Goal: Find specific page/section: Find specific page/section

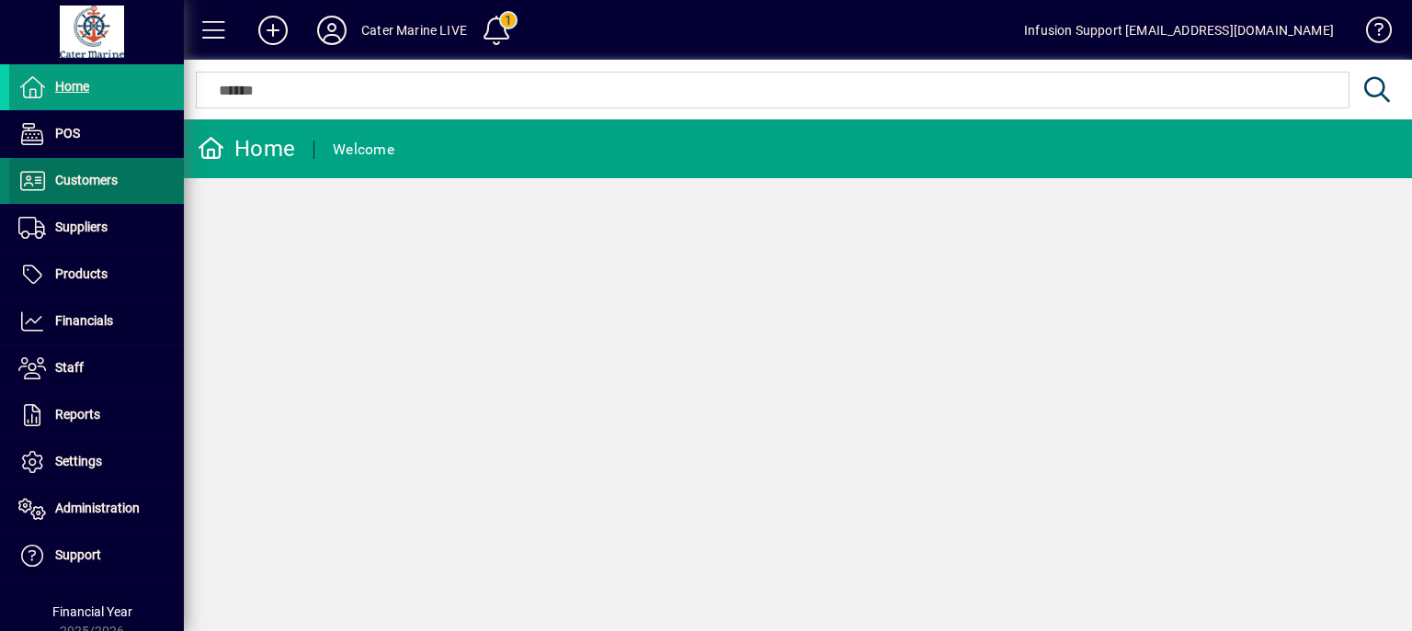
click at [108, 173] on span "Customers" at bounding box center [86, 180] width 63 height 15
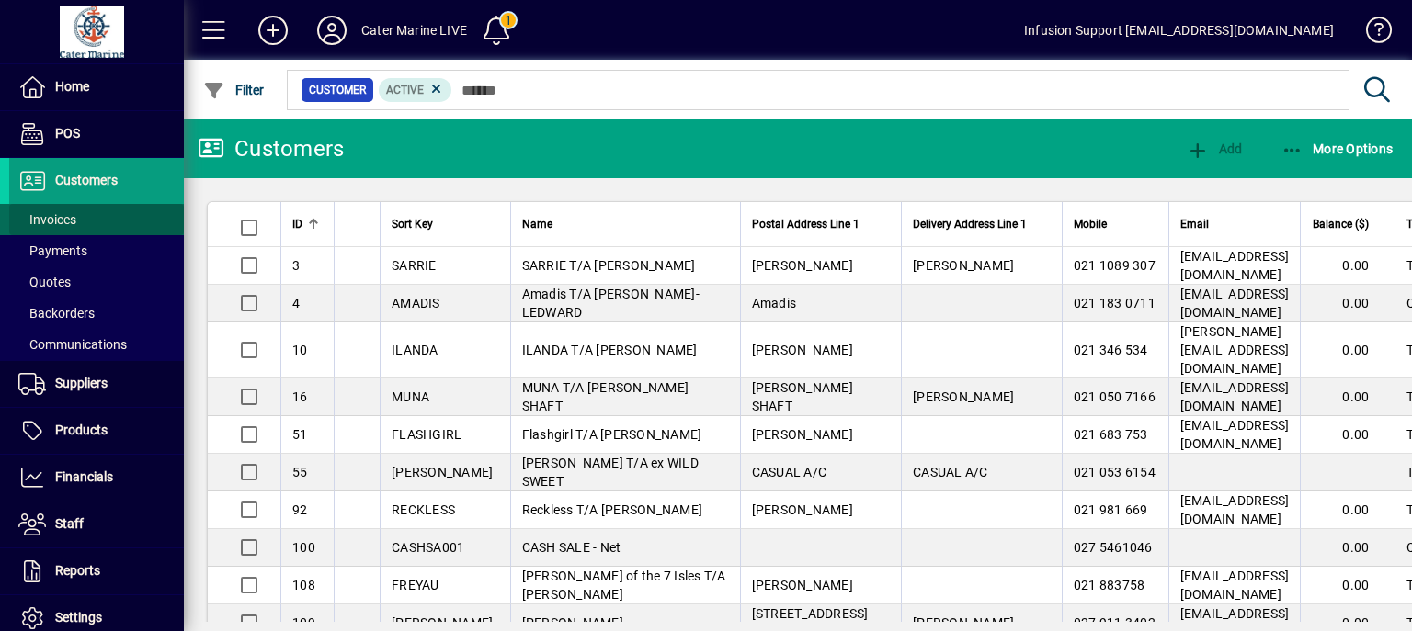
click at [139, 220] on span at bounding box center [96, 220] width 175 height 44
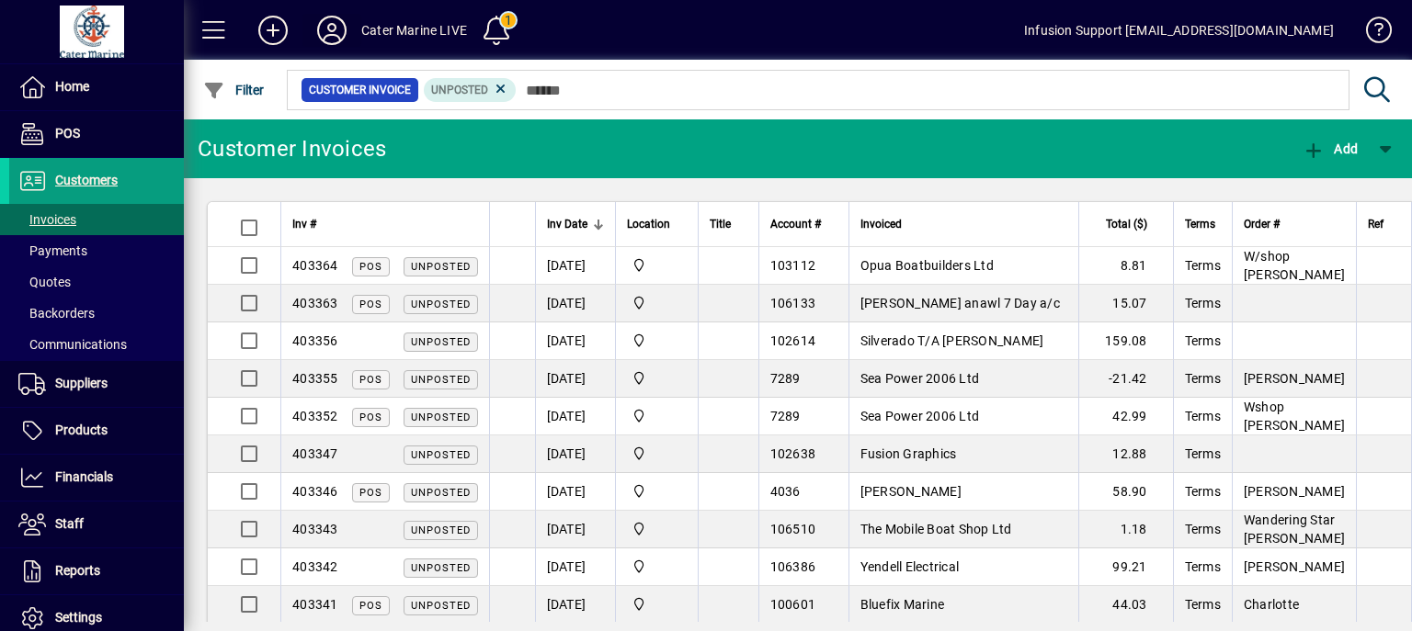
click at [314, 28] on icon at bounding box center [331, 30] width 37 height 29
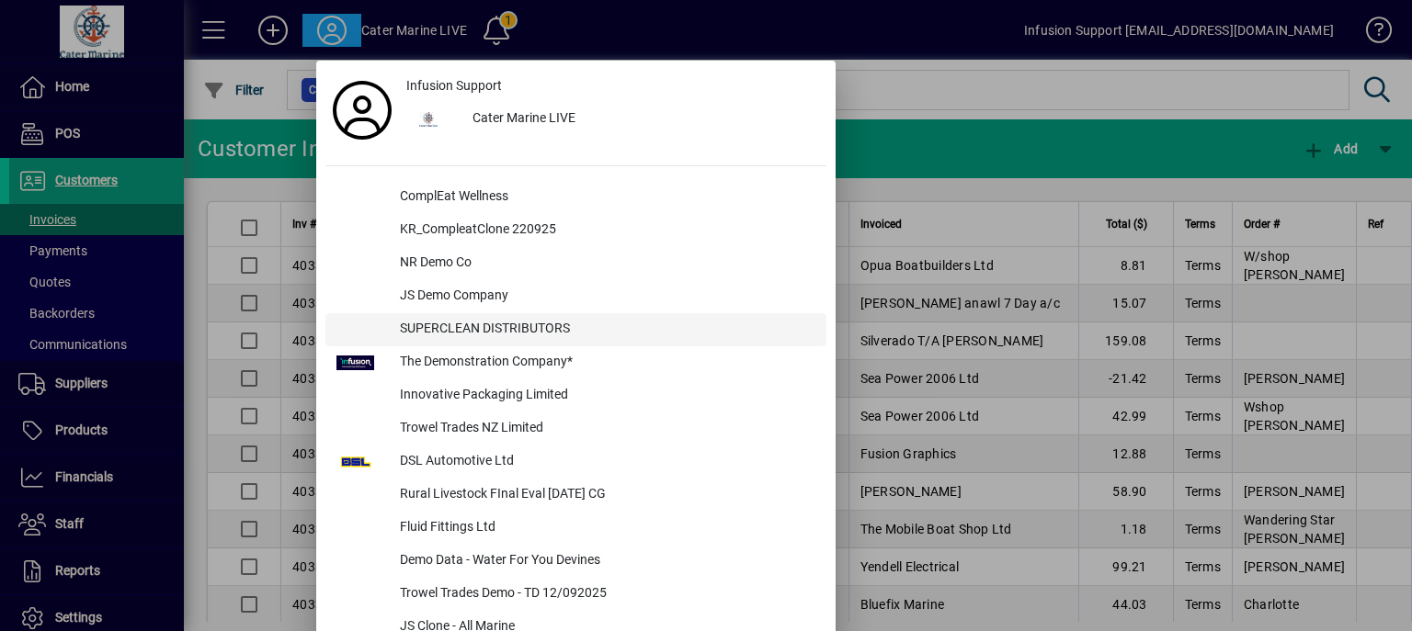
click at [452, 316] on div "SUPERCLEAN DISTRIBUTORS" at bounding box center [605, 329] width 441 height 33
